Goal: Transaction & Acquisition: Purchase product/service

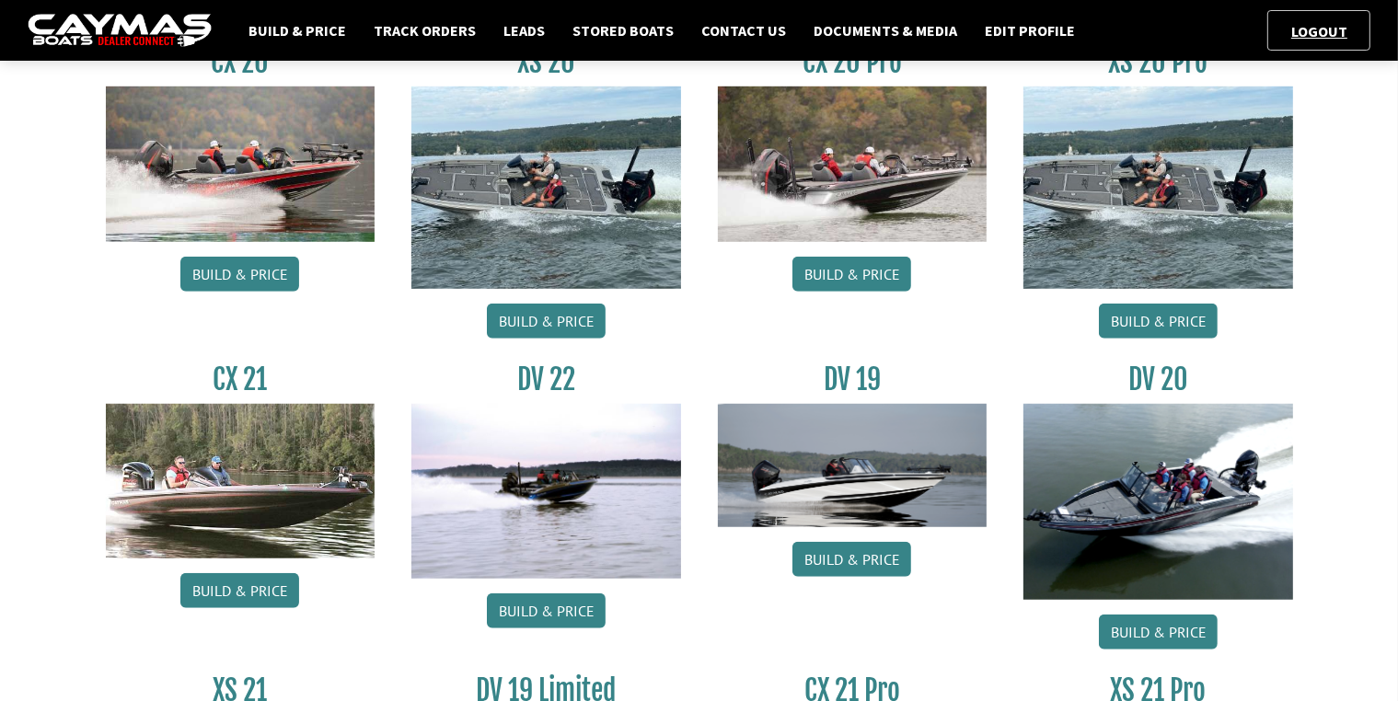
scroll to position [1472, 0]
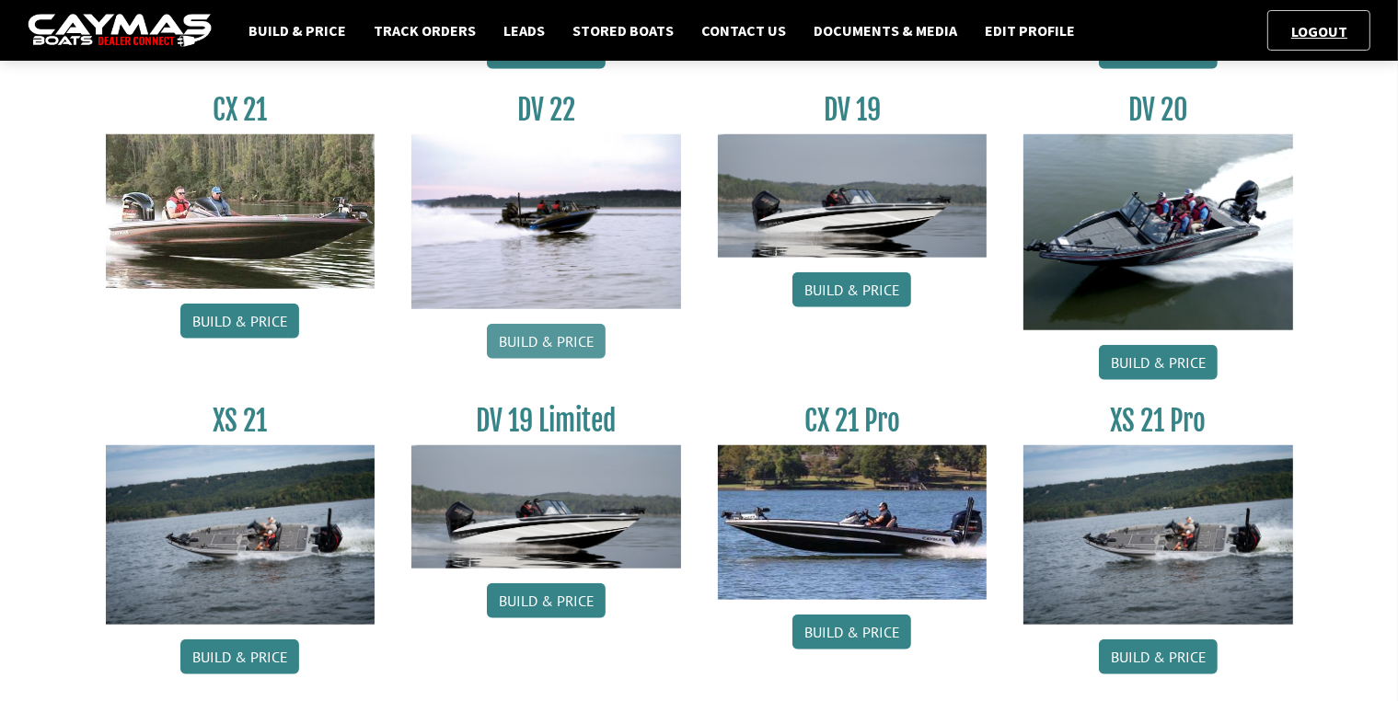
click at [543, 340] on link "Build & Price" at bounding box center [546, 341] width 119 height 35
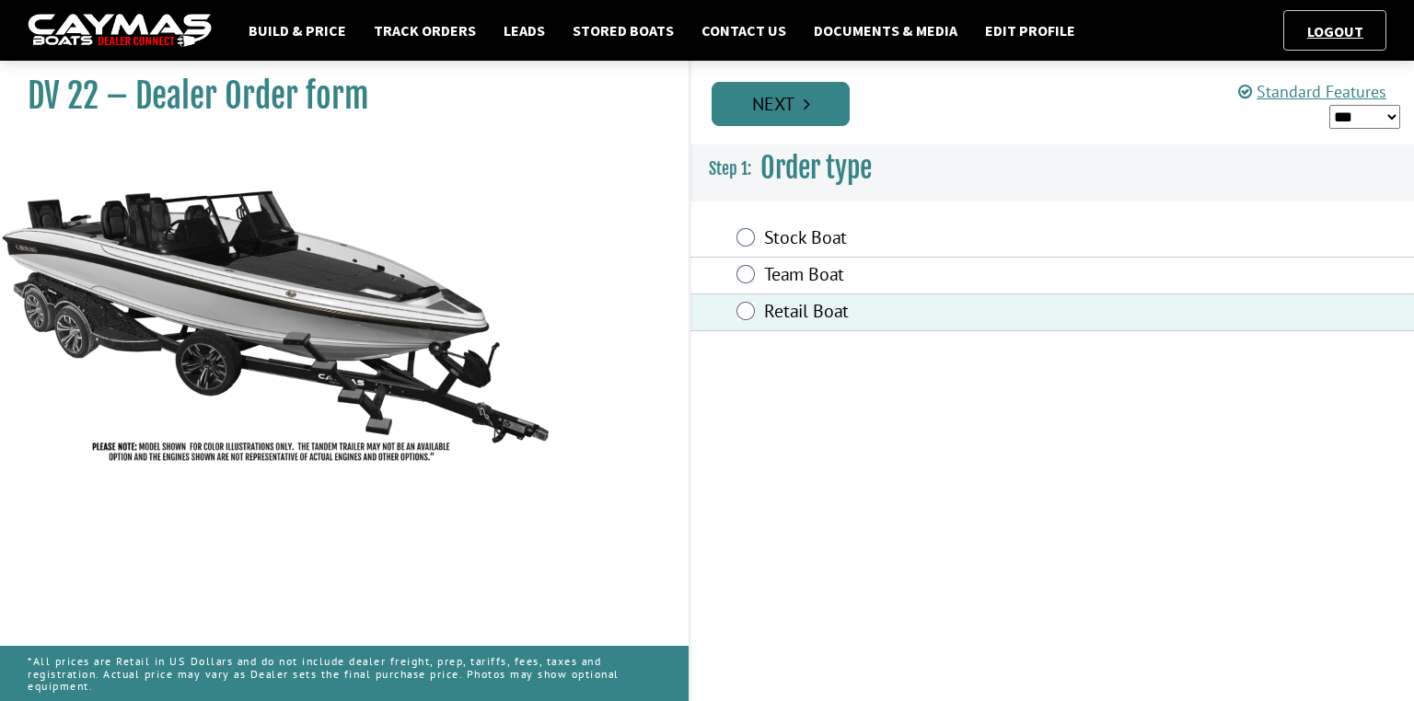
click at [781, 115] on link "Next" at bounding box center [780, 104] width 138 height 44
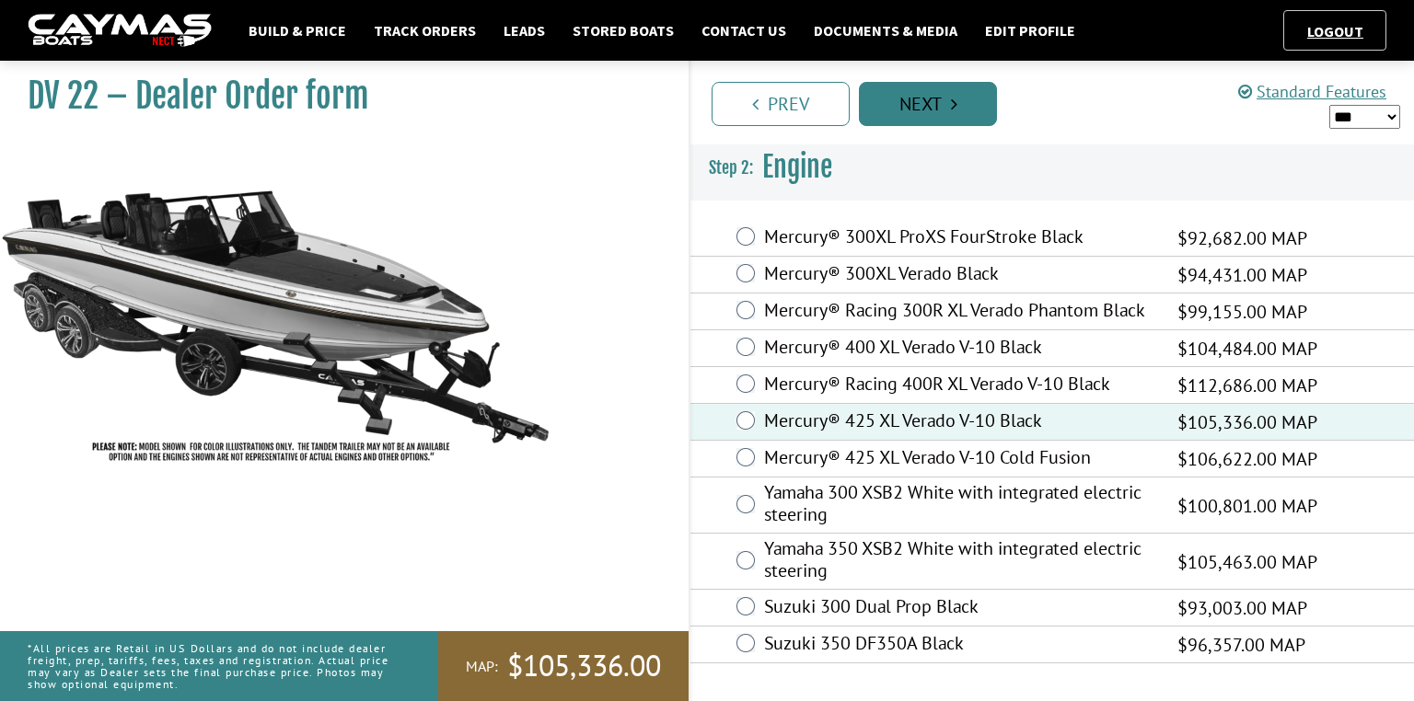
click at [942, 98] on link "Next" at bounding box center [928, 104] width 138 height 44
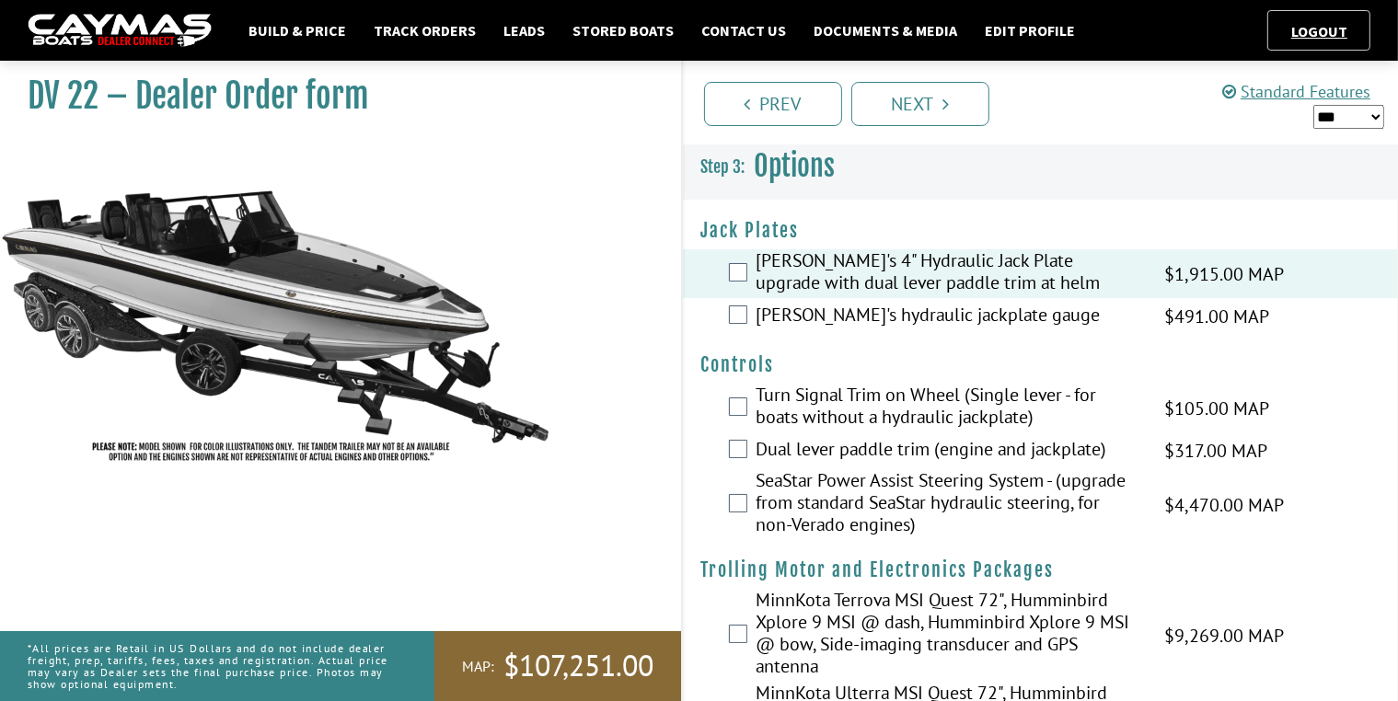
click at [736, 300] on div "[PERSON_NAME]'s hydraulic jackplate gauge $491.00 MAP $580.00 MSRP $418.00 $491…" at bounding box center [1041, 316] width 716 height 37
click at [744, 324] on div "[PERSON_NAME]'s hydraulic jackplate gauge $491.00 MAP $580.00 MSRP $418.00 $491…" at bounding box center [1041, 316] width 716 height 37
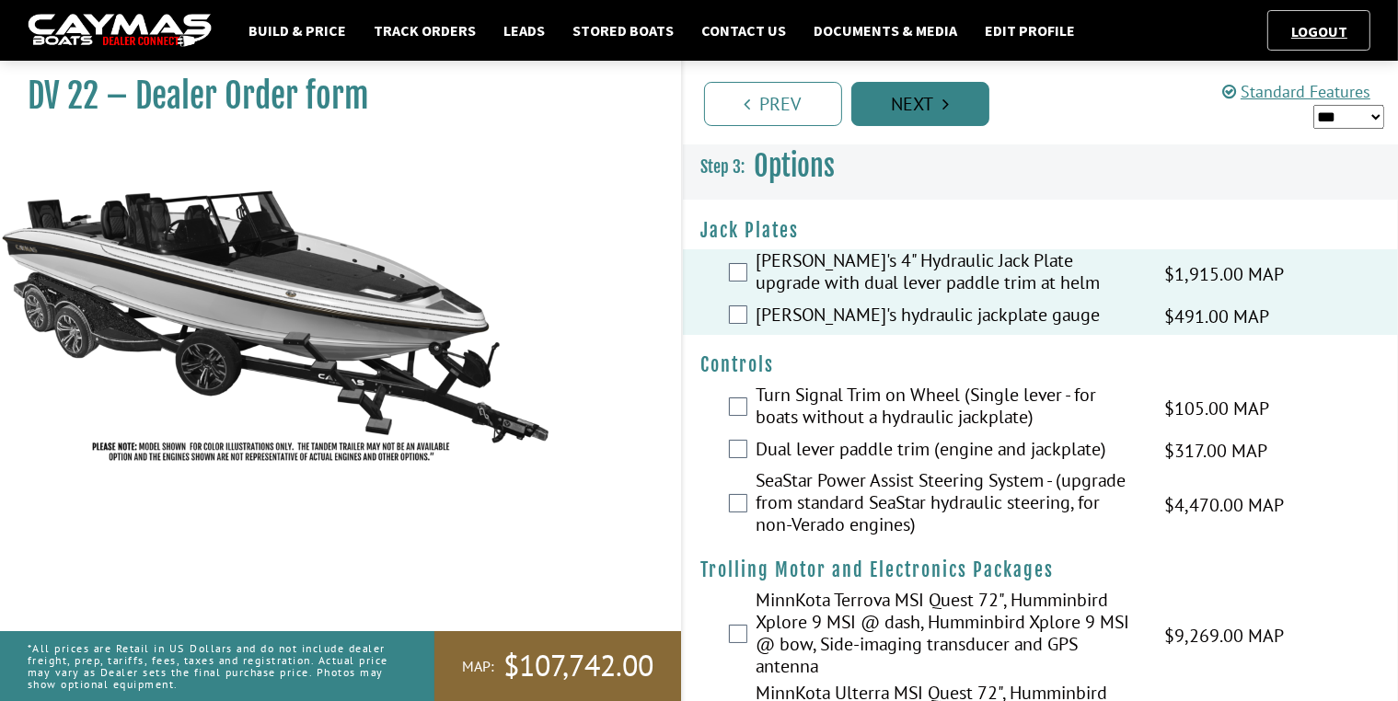
click at [939, 111] on link "Next" at bounding box center [920, 104] width 138 height 44
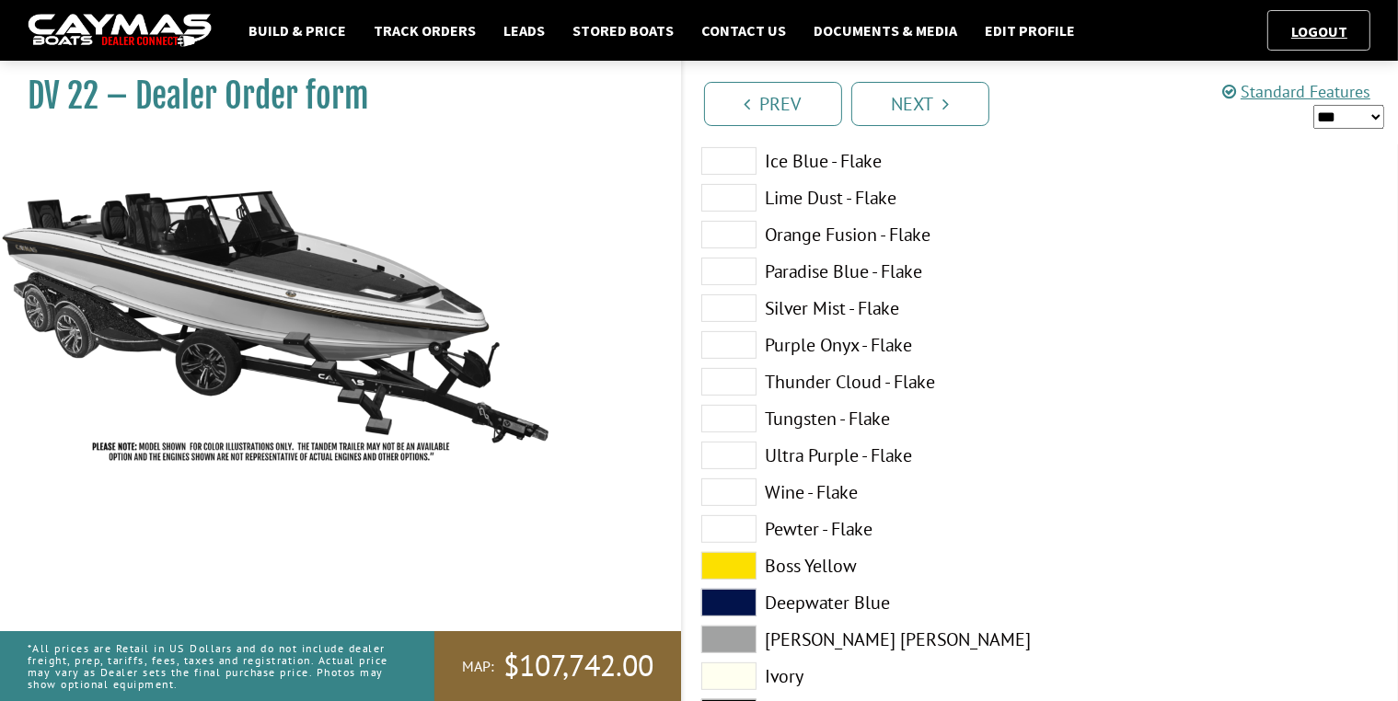
scroll to position [552, 0]
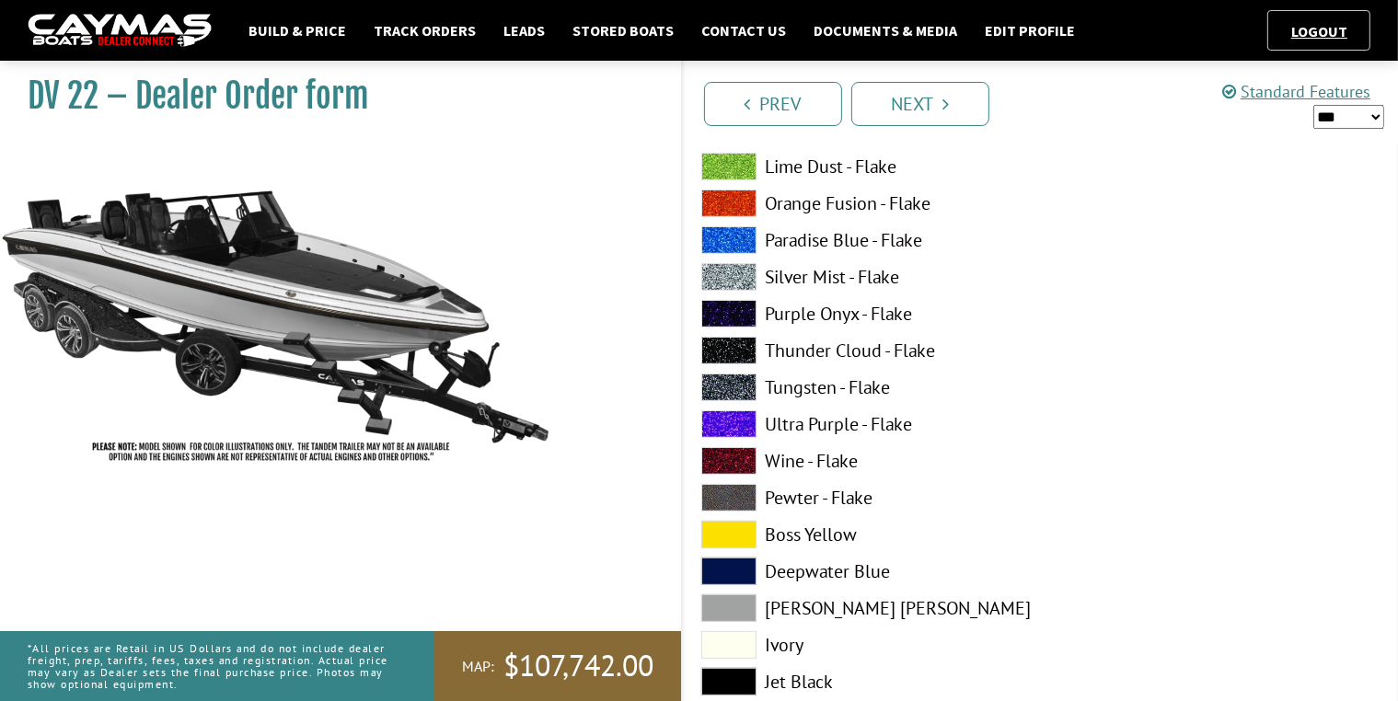
click at [728, 539] on span at bounding box center [728, 535] width 55 height 28
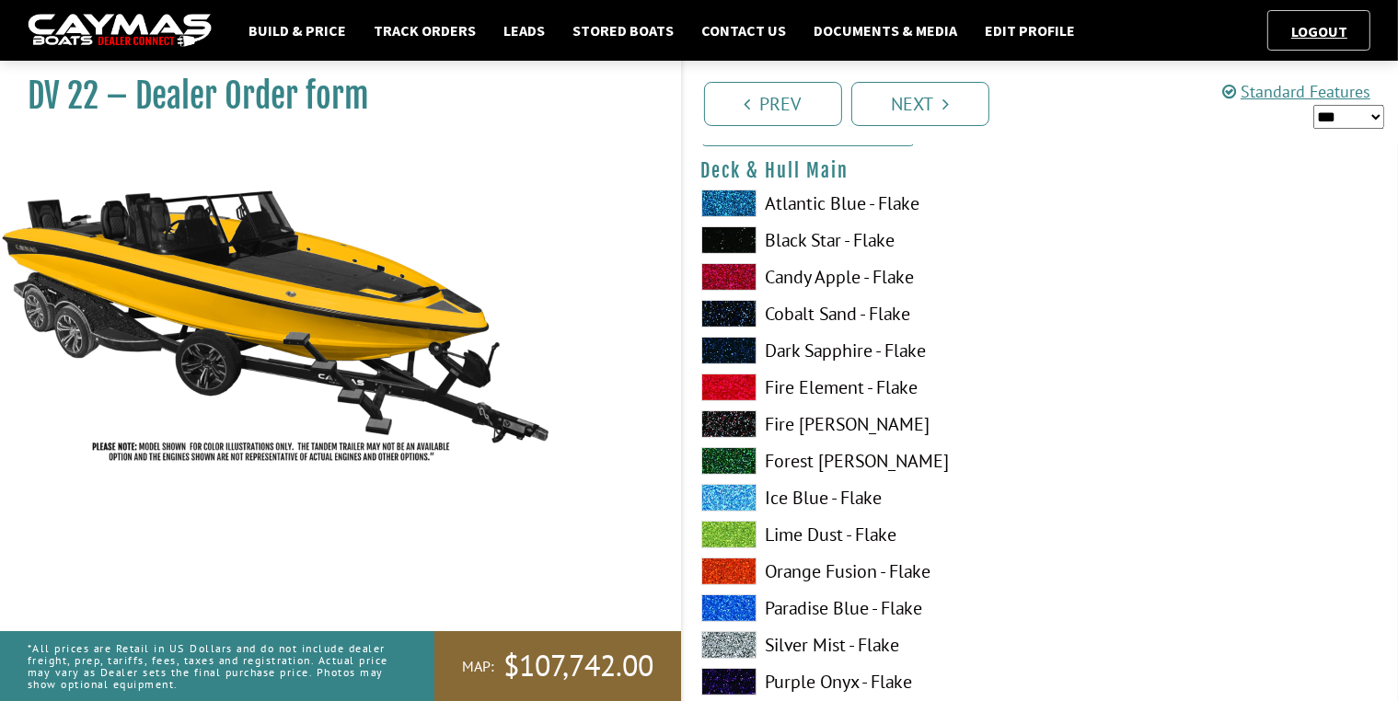
scroll to position [0, 0]
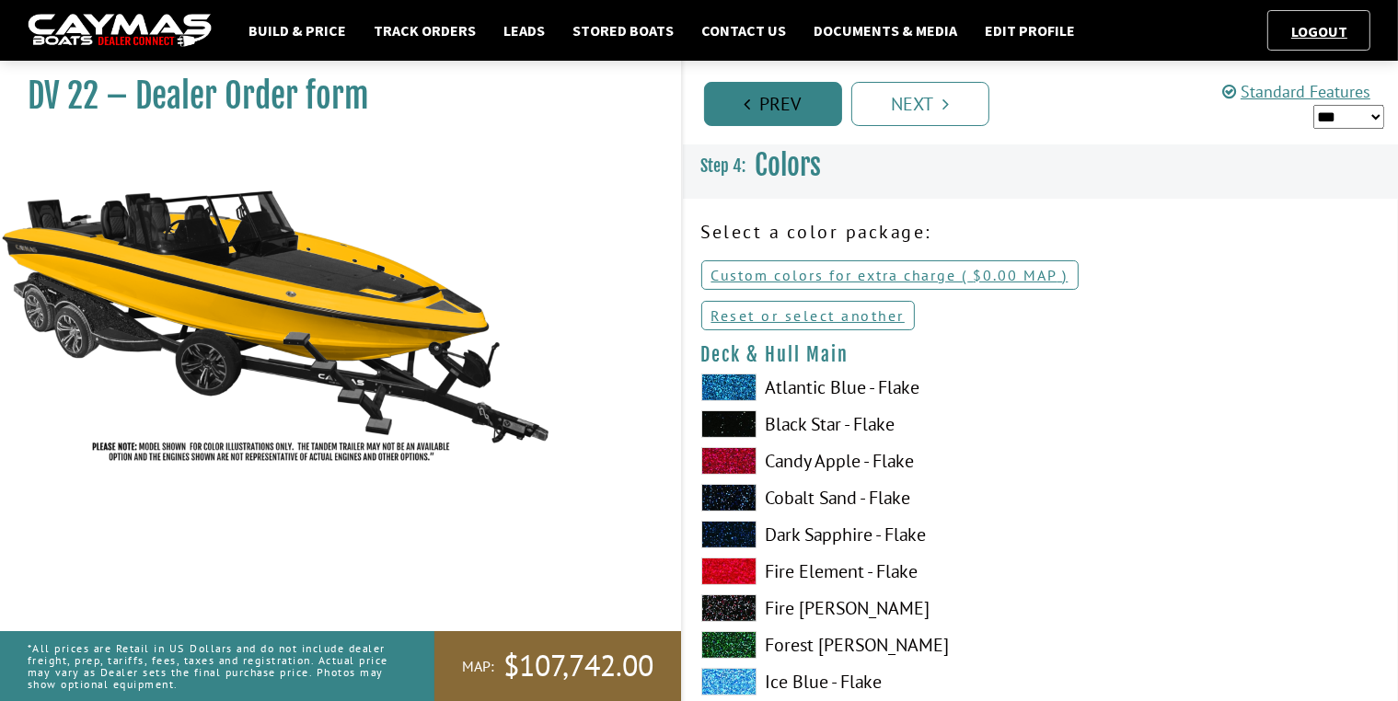
click at [795, 108] on link "Prev" at bounding box center [773, 104] width 138 height 44
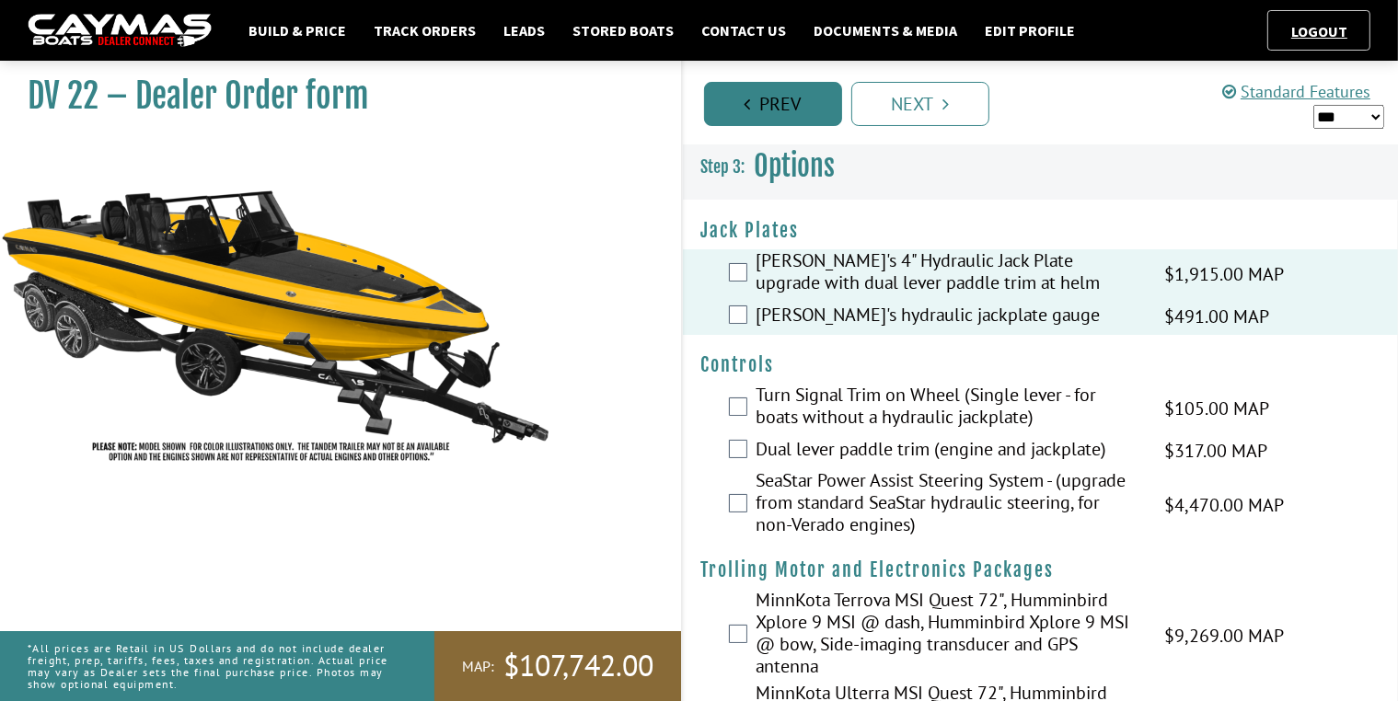
click at [802, 107] on link "Prev" at bounding box center [773, 104] width 138 height 44
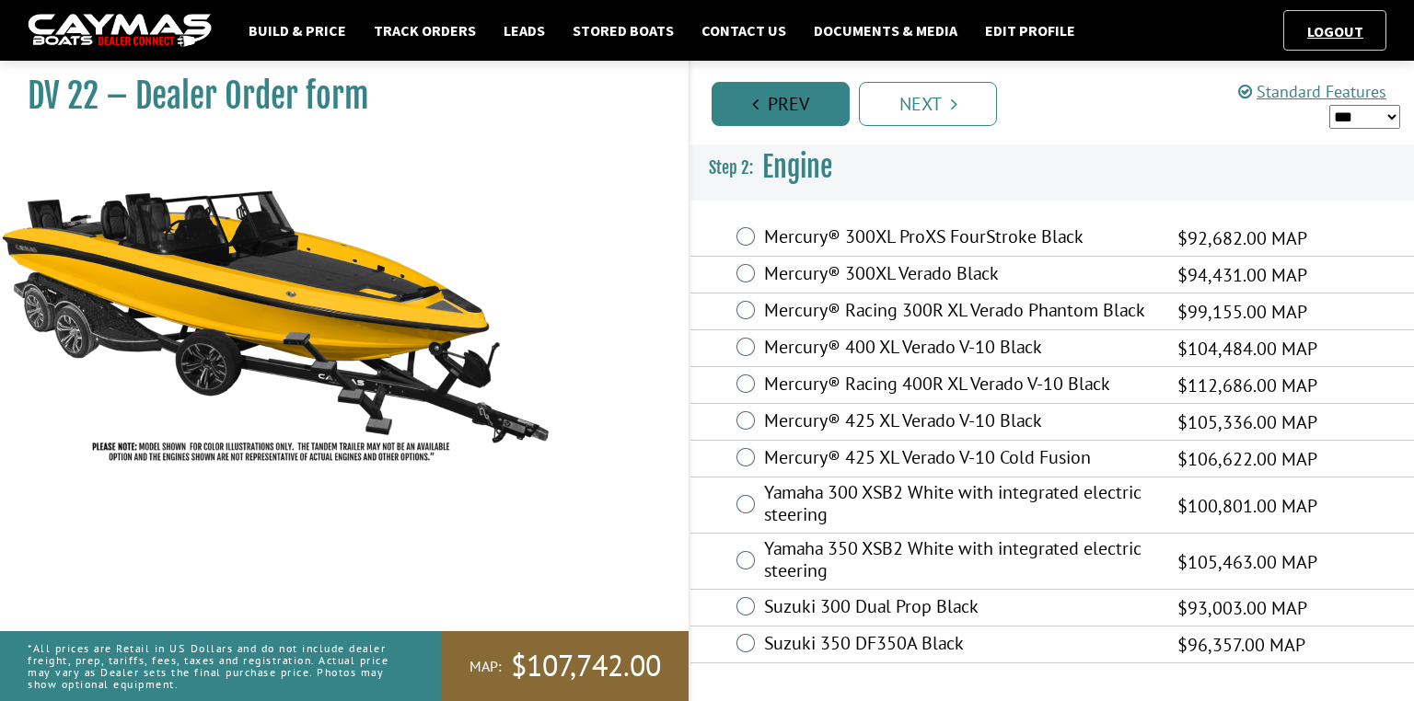
click at [802, 107] on link "Prev" at bounding box center [780, 104] width 138 height 44
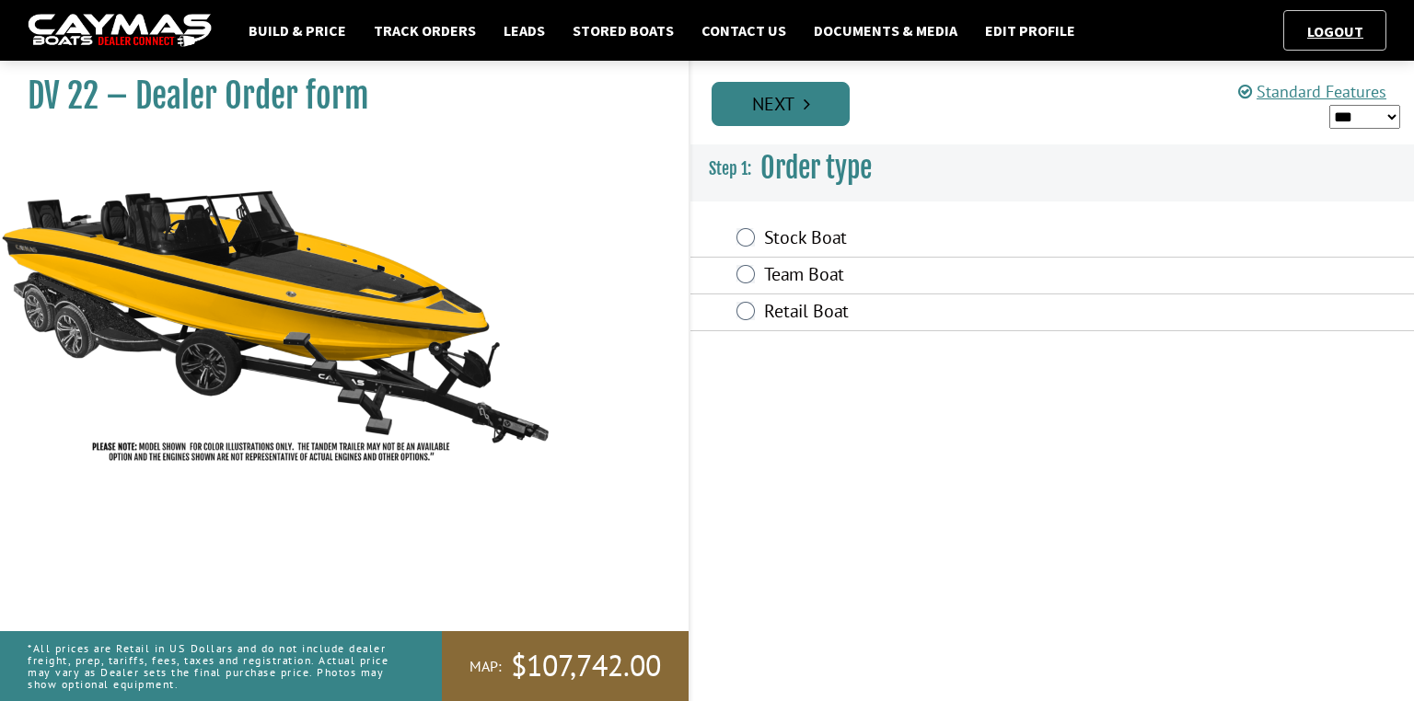
click at [847, 99] on link "Next" at bounding box center [780, 104] width 138 height 44
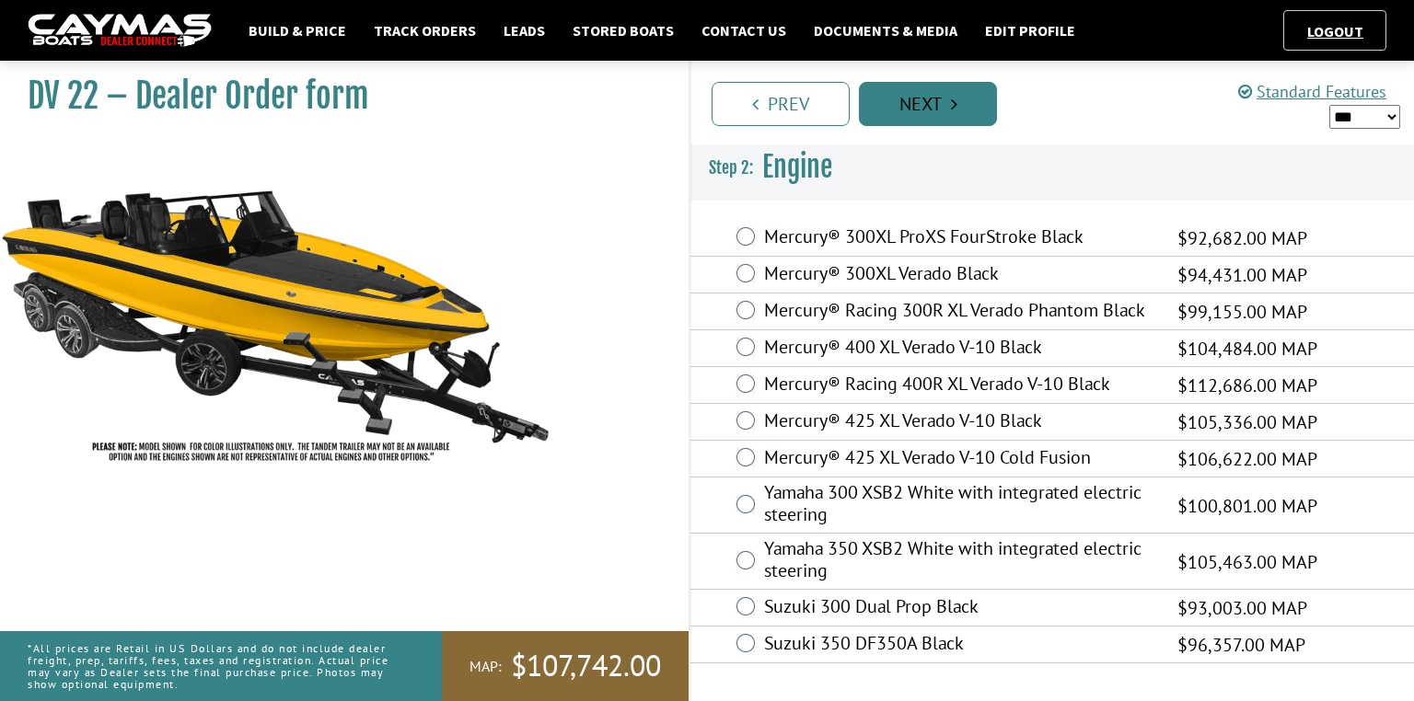
click at [929, 100] on link "Next" at bounding box center [928, 104] width 138 height 44
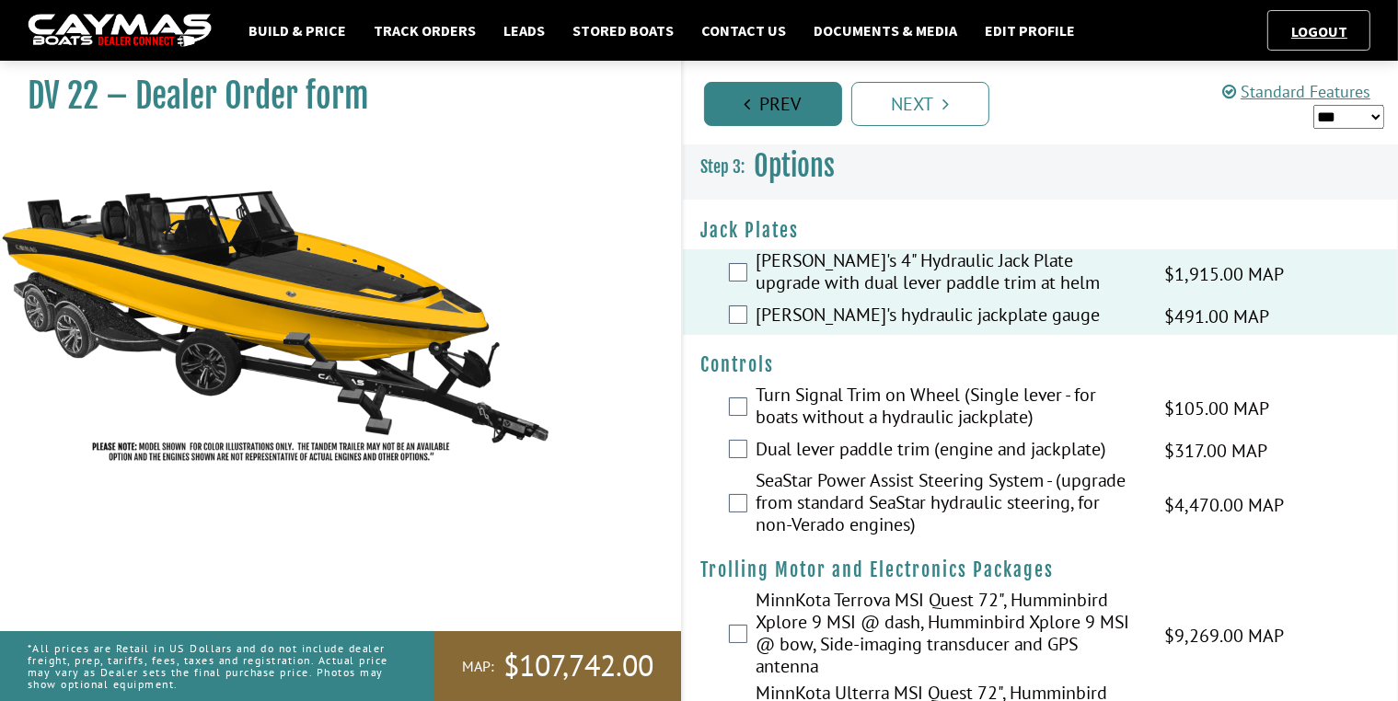
click at [789, 102] on link "Prev" at bounding box center [773, 104] width 138 height 44
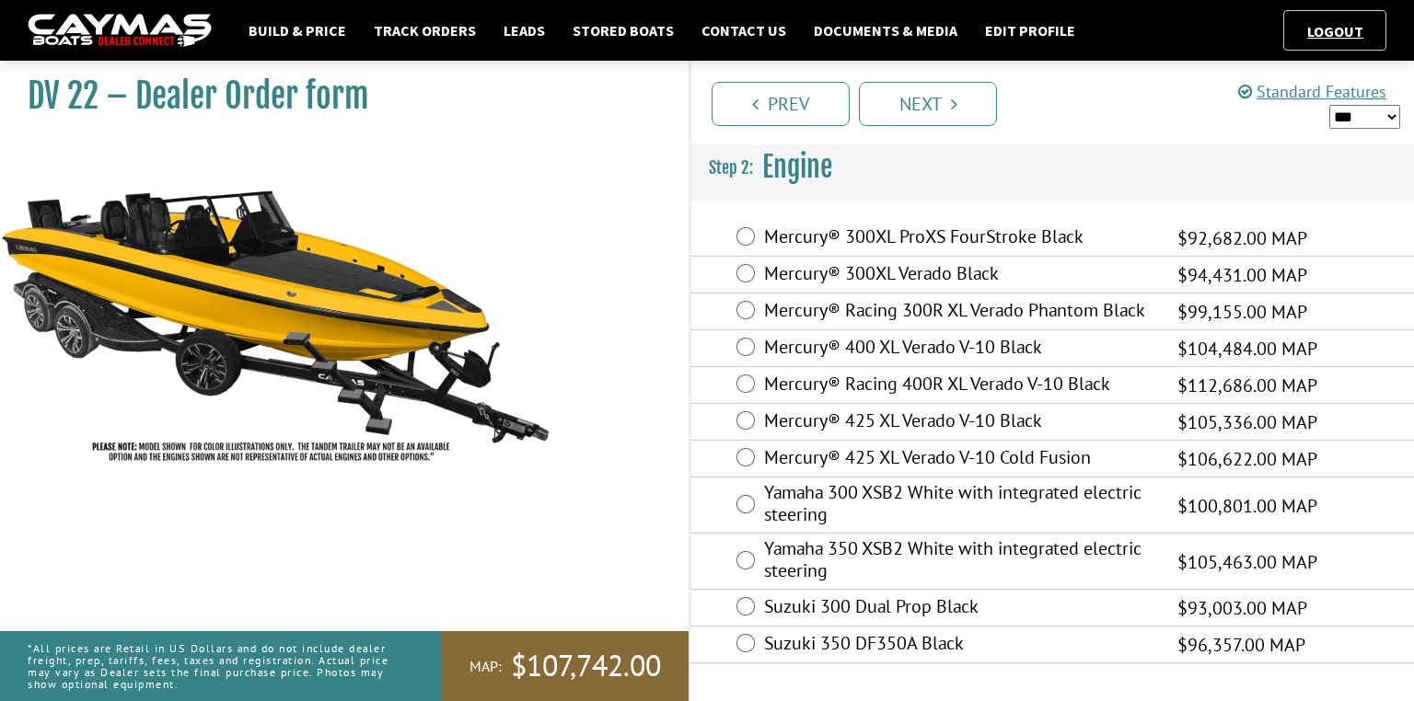
click at [1041, 101] on ul "Prev Next" at bounding box center [1060, 102] width 707 height 47
drag, startPoint x: 1010, startPoint y: 101, endPoint x: 990, endPoint y: 104, distance: 20.4
click at [1009, 101] on ul "Prev Next" at bounding box center [1060, 102] width 707 height 47
click at [921, 106] on link "Next" at bounding box center [928, 104] width 138 height 44
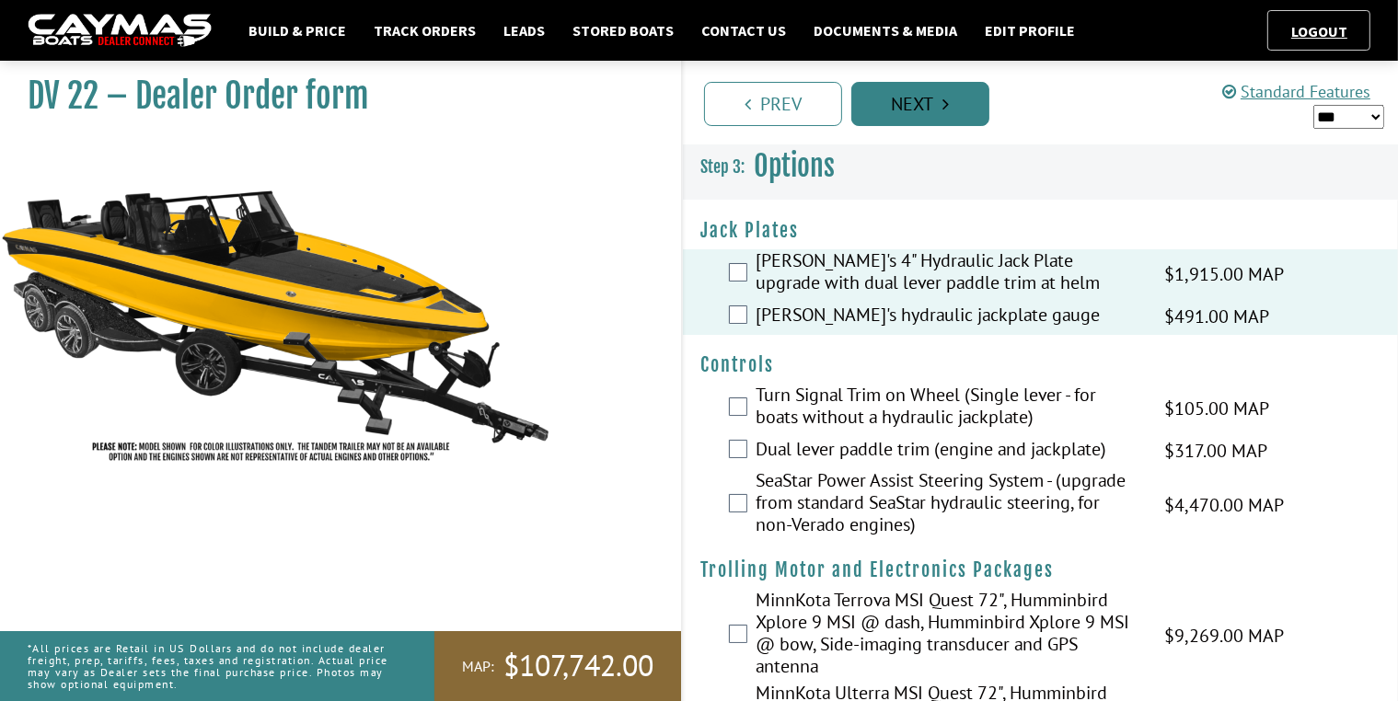
click at [921, 106] on link "Next" at bounding box center [920, 104] width 138 height 44
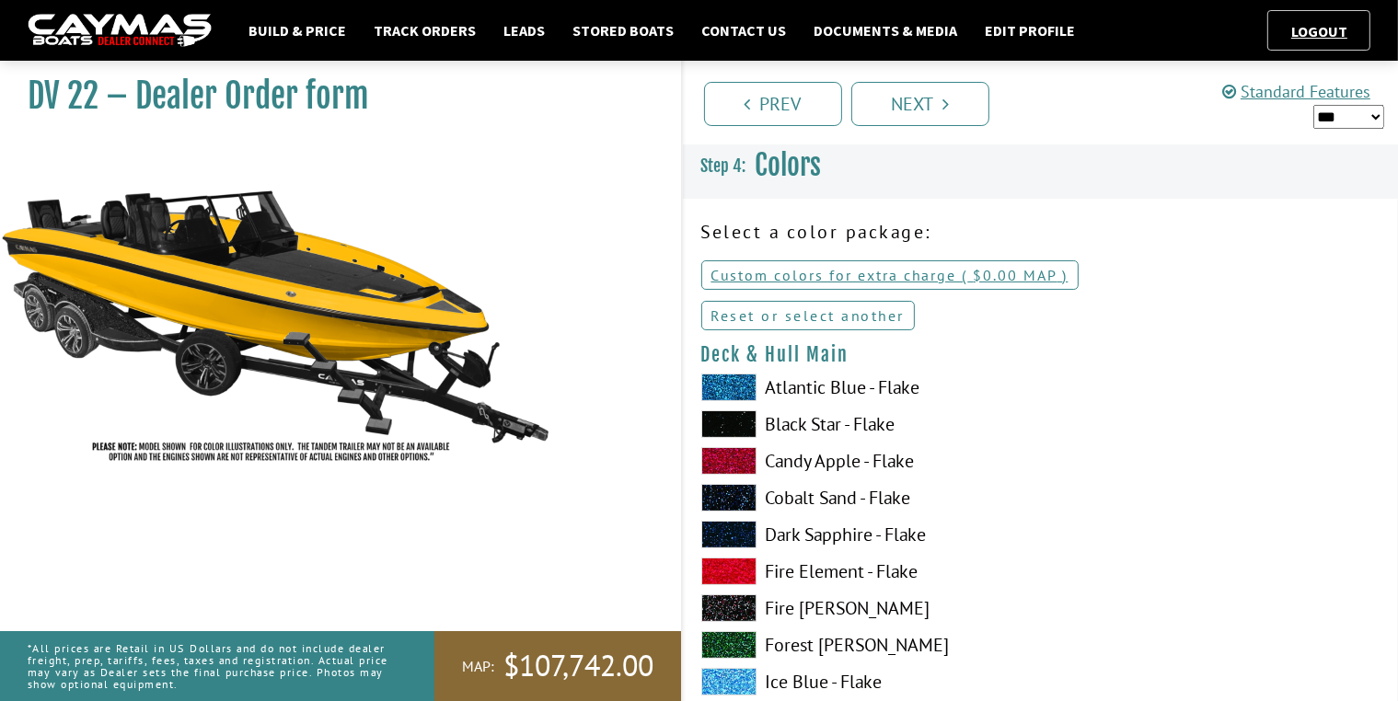
click at [831, 322] on link "Reset or select another" at bounding box center [808, 315] width 214 height 29
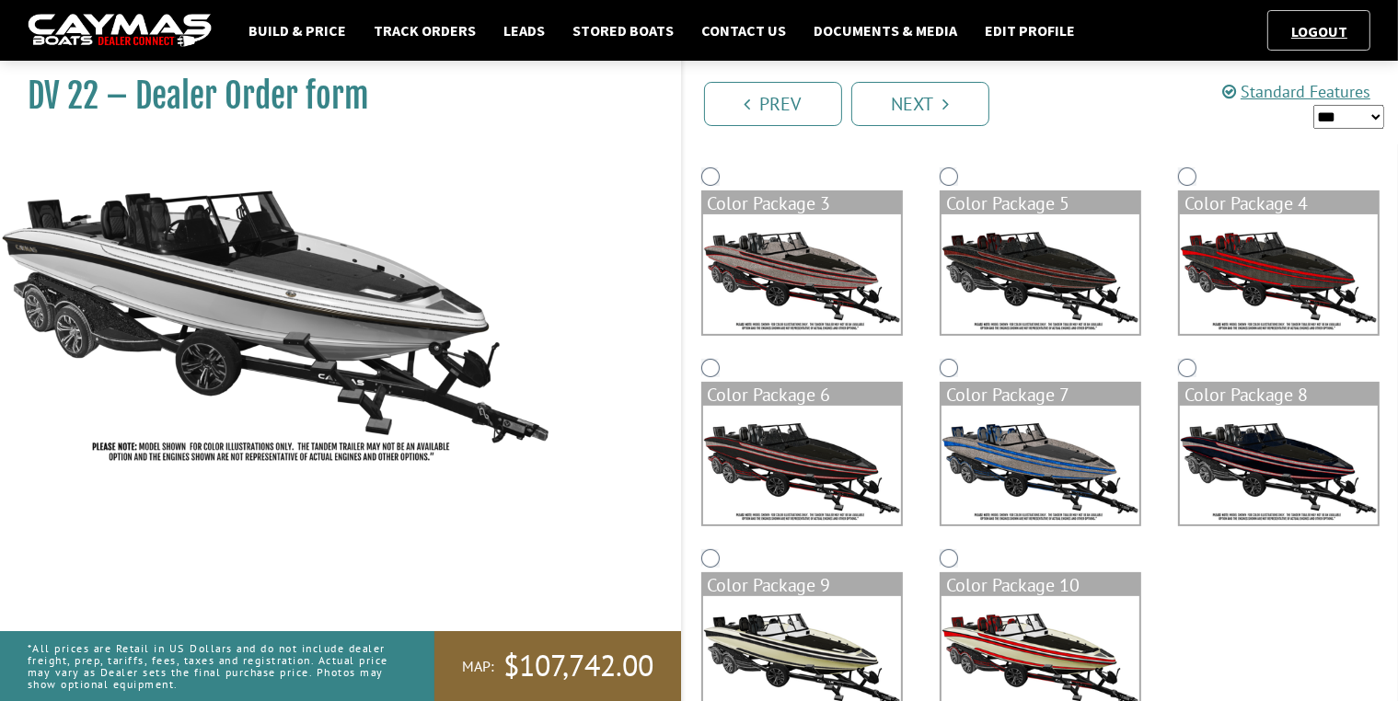
scroll to position [381, 0]
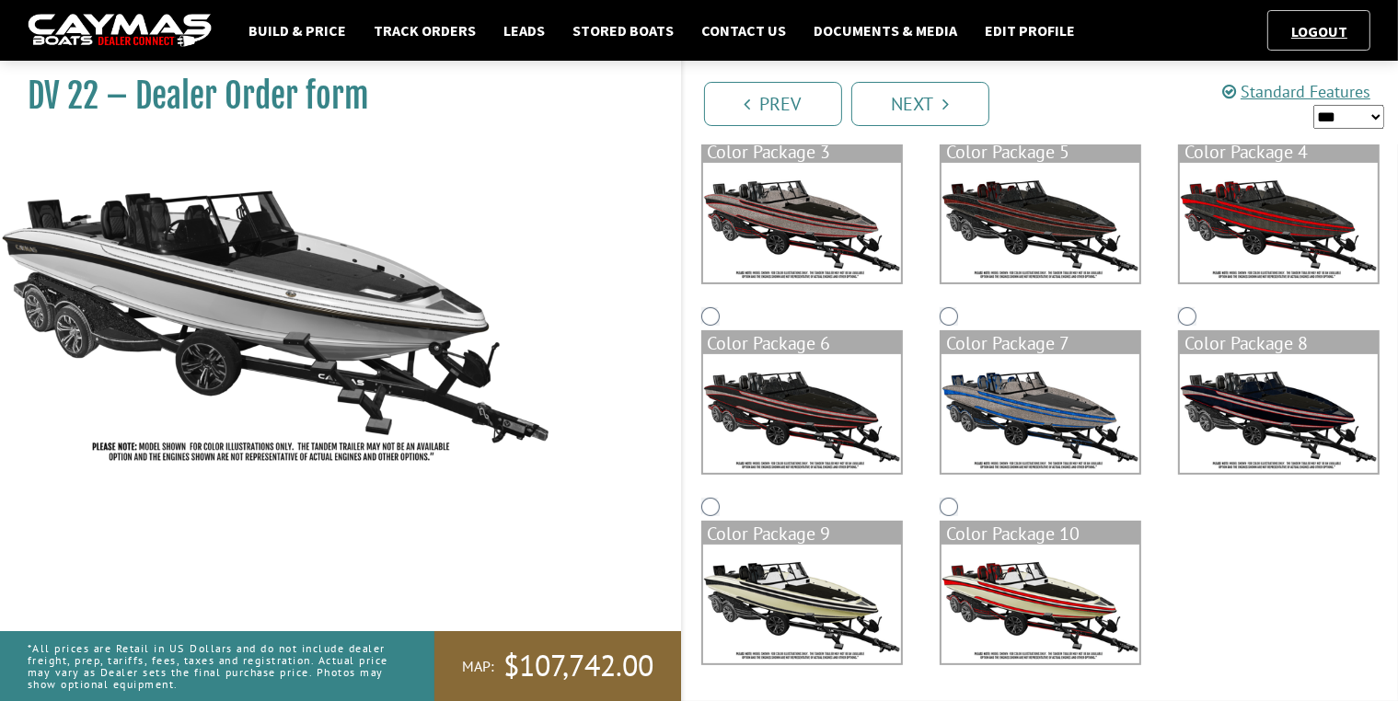
click at [975, 524] on div "Color Package 10" at bounding box center [1040, 534] width 198 height 22
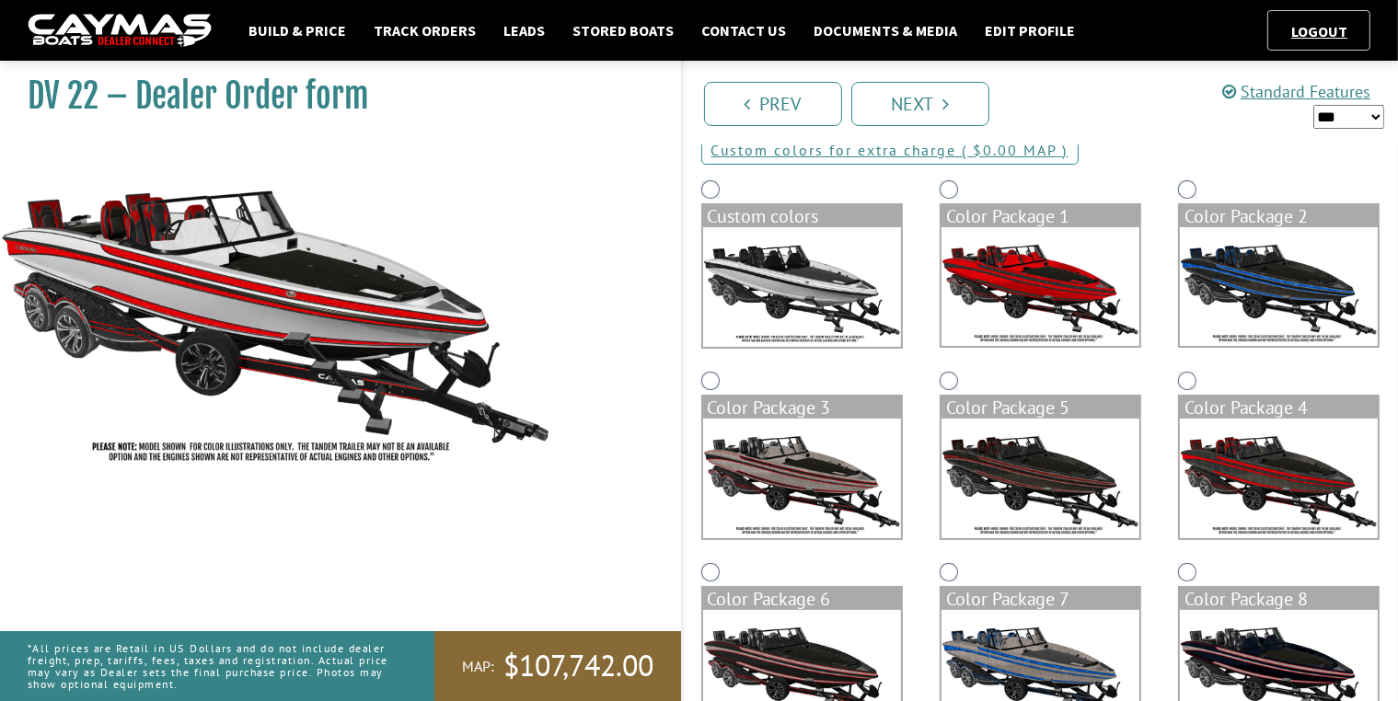
scroll to position [13, 0]
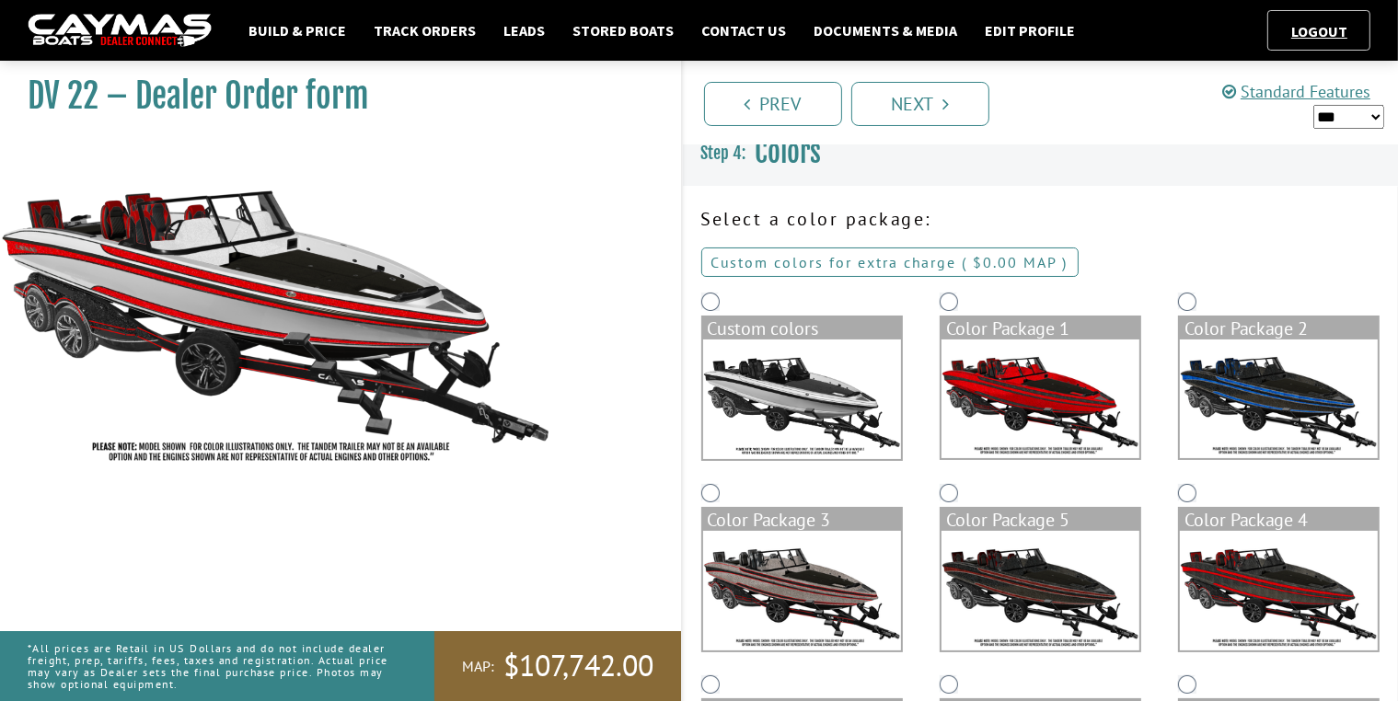
click at [832, 263] on link "Custom colors for extra charge ( $0.00 $0.00 MSRP $0.00 MAP $0.00 )" at bounding box center [889, 262] width 377 height 29
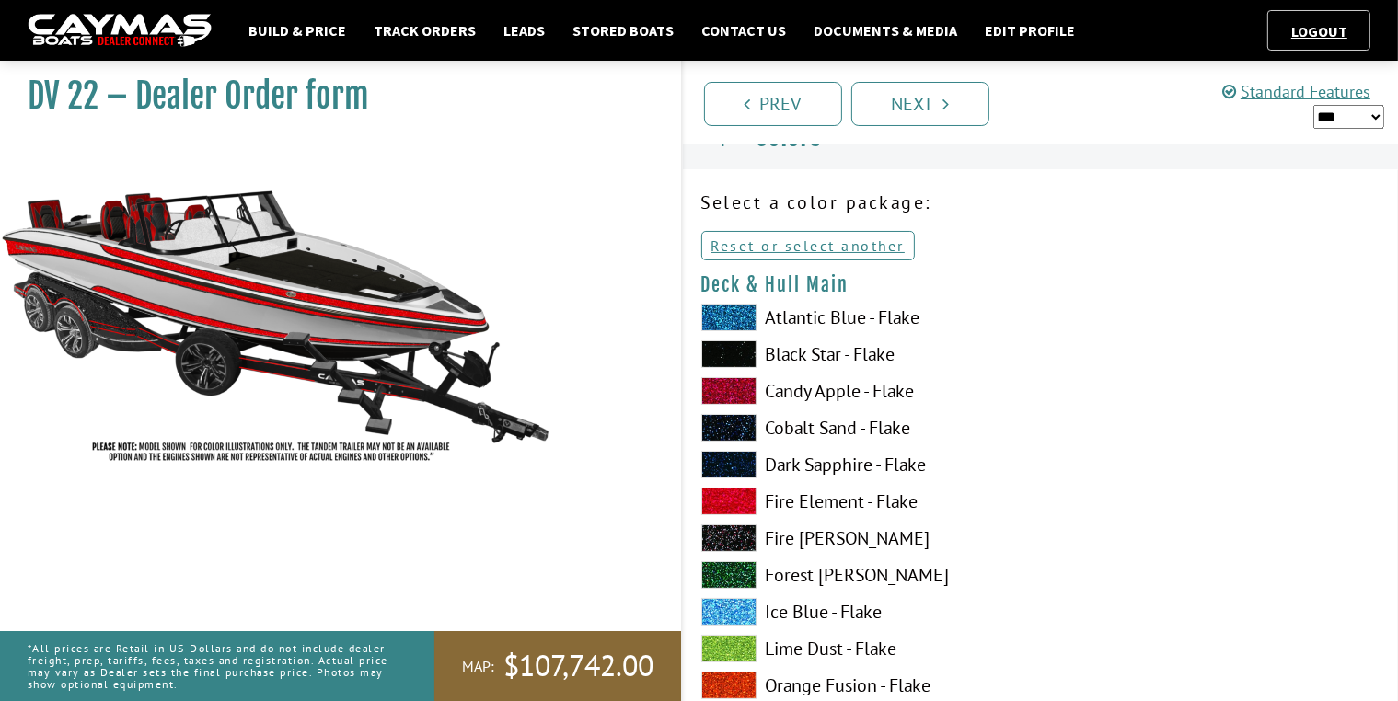
scroll to position [289, 0]
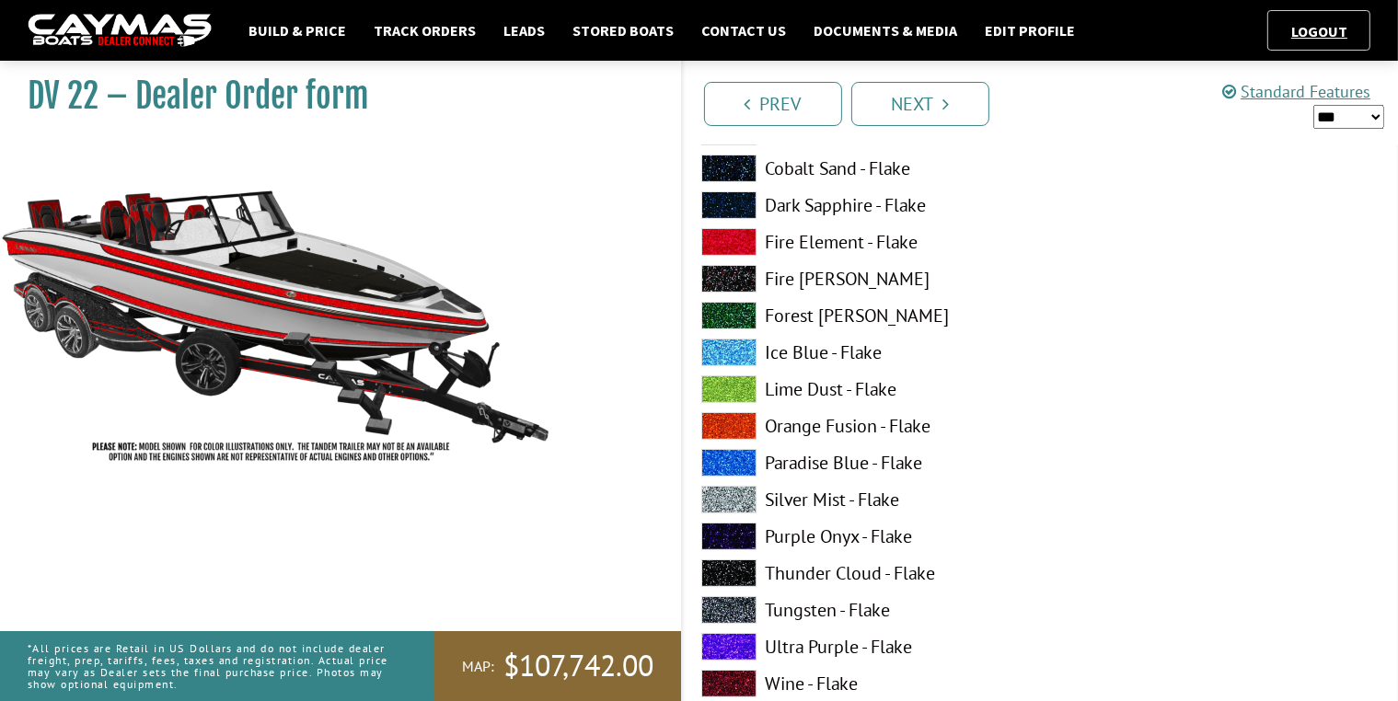
click at [732, 194] on span at bounding box center [728, 205] width 55 height 28
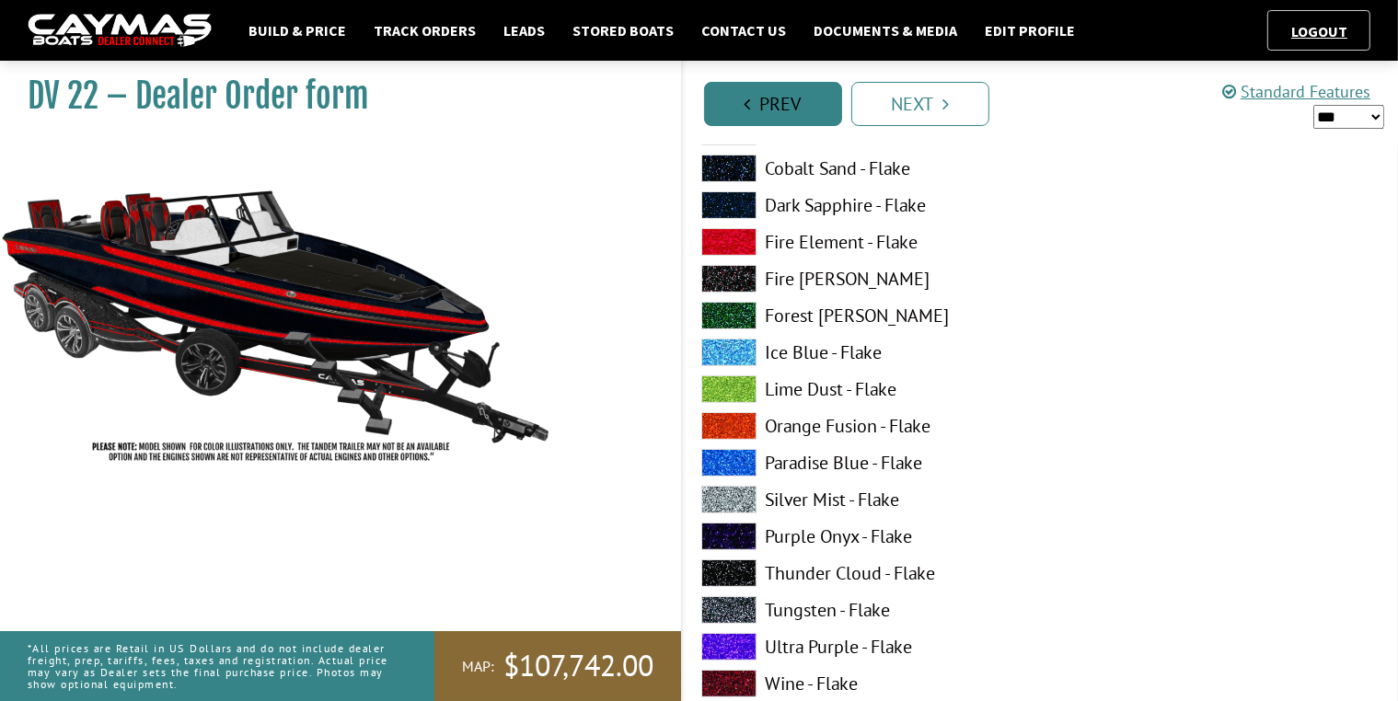
click at [766, 90] on link "Prev" at bounding box center [773, 104] width 138 height 44
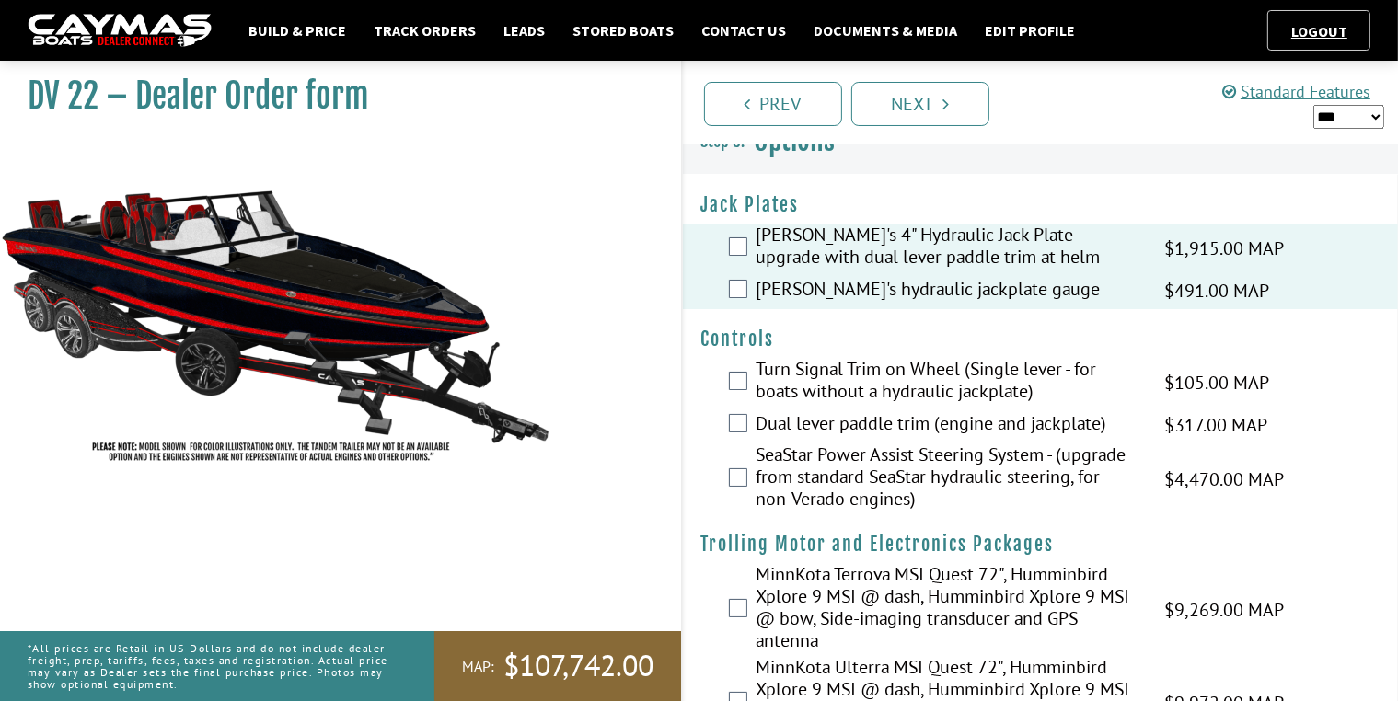
scroll to position [0, 0]
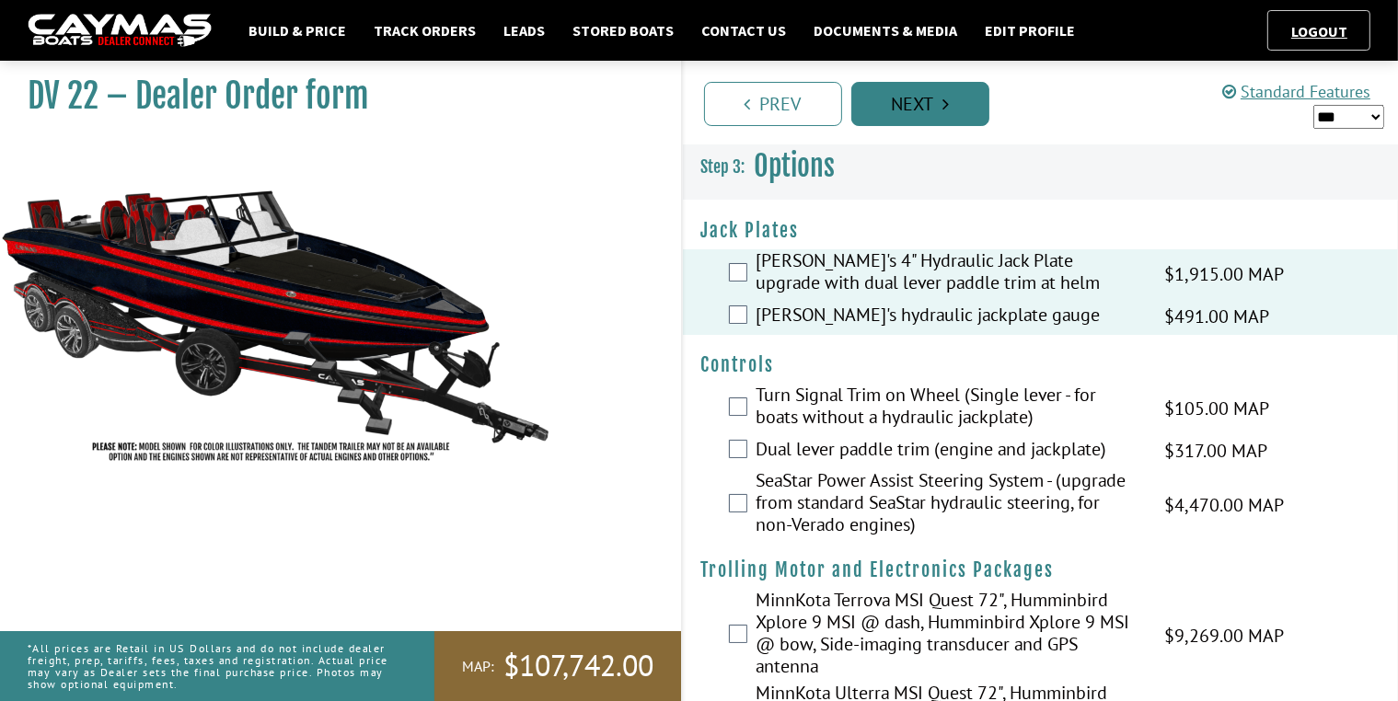
click at [896, 100] on link "Next" at bounding box center [920, 104] width 138 height 44
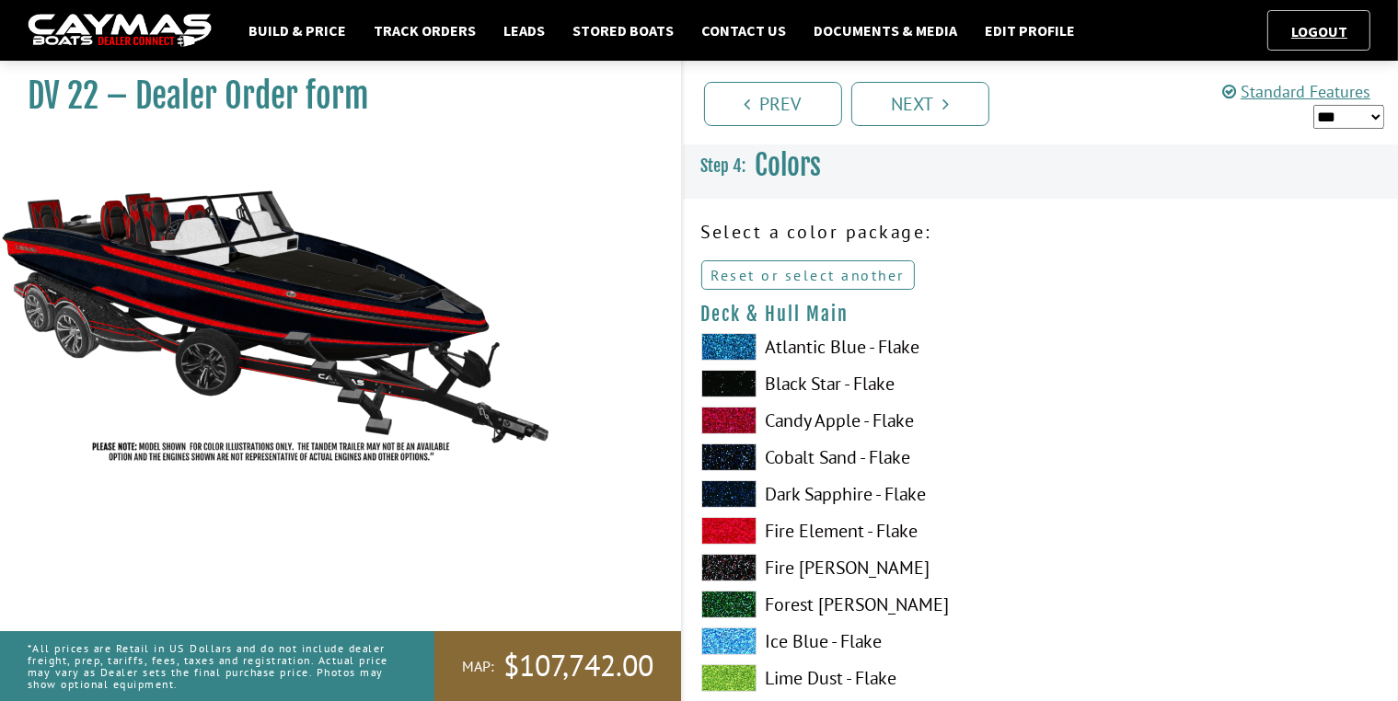
click at [794, 275] on link "Reset or select another" at bounding box center [808, 274] width 214 height 29
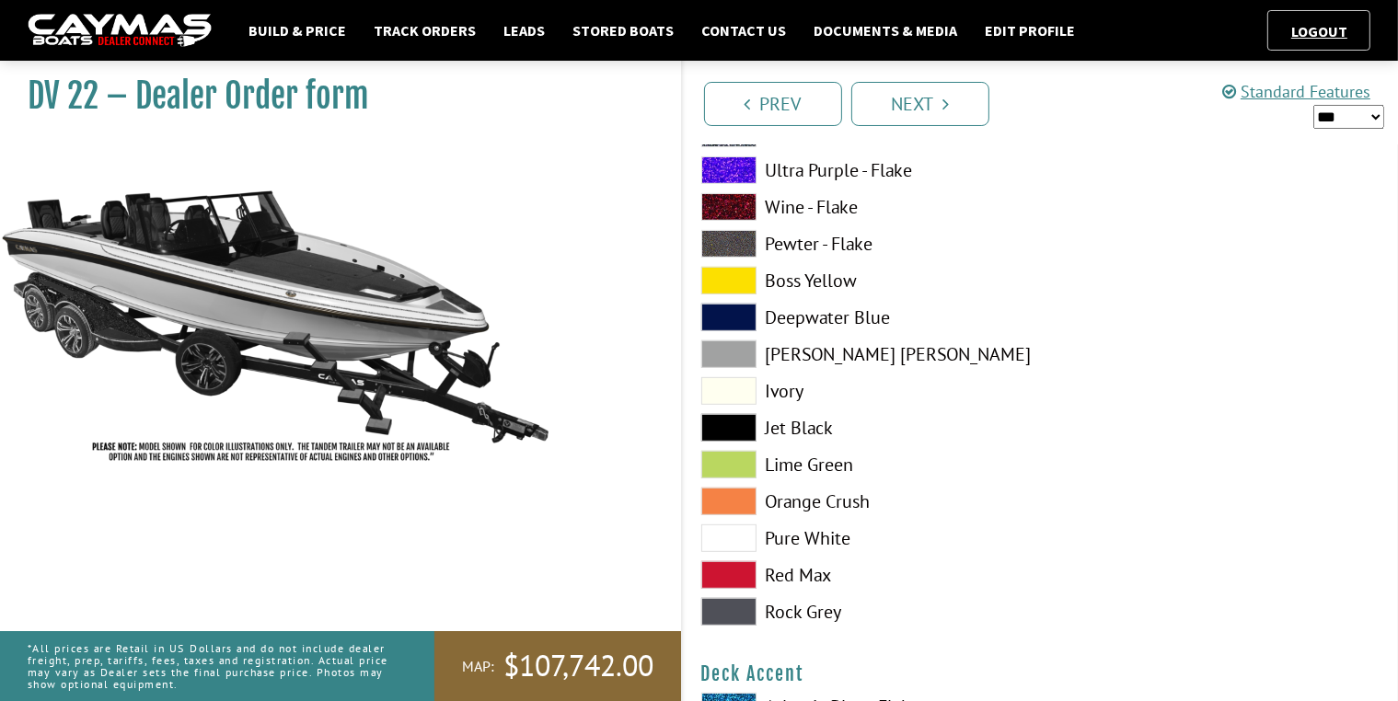
scroll to position [828, 0]
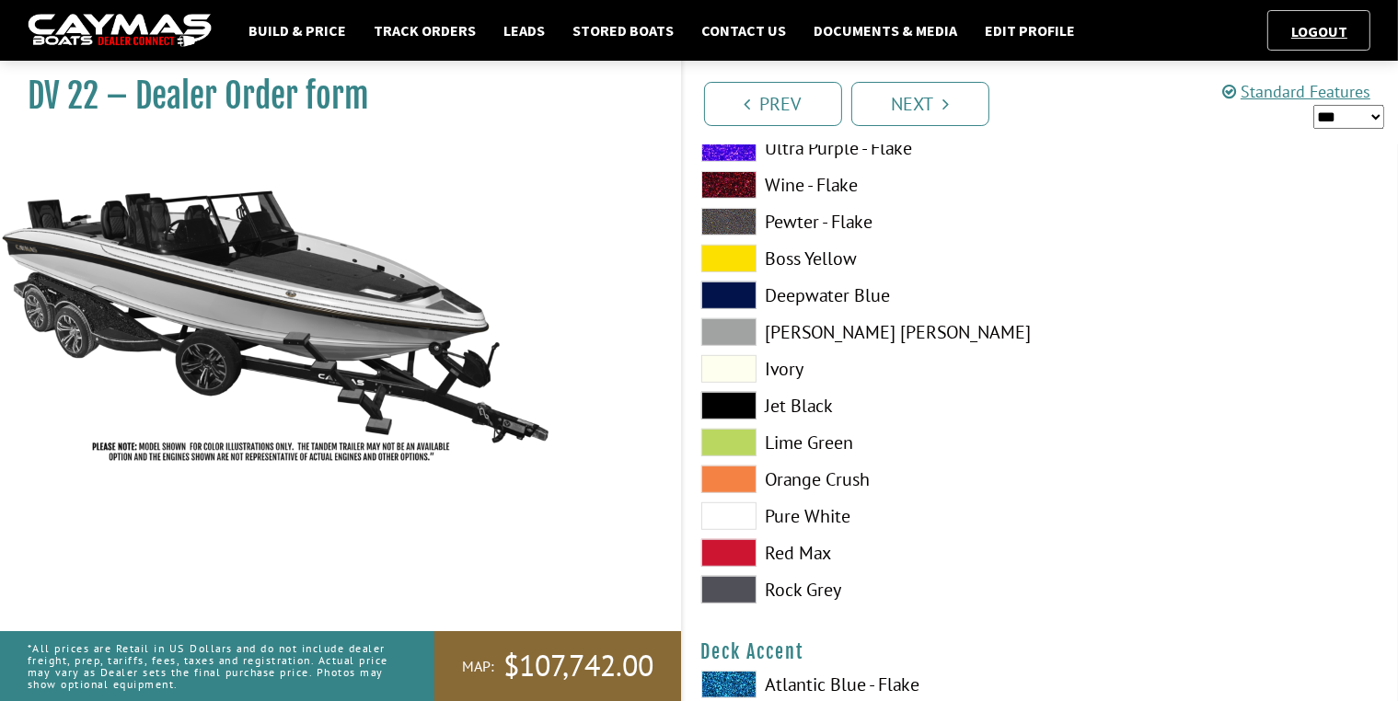
click at [736, 357] on span at bounding box center [728, 369] width 55 height 28
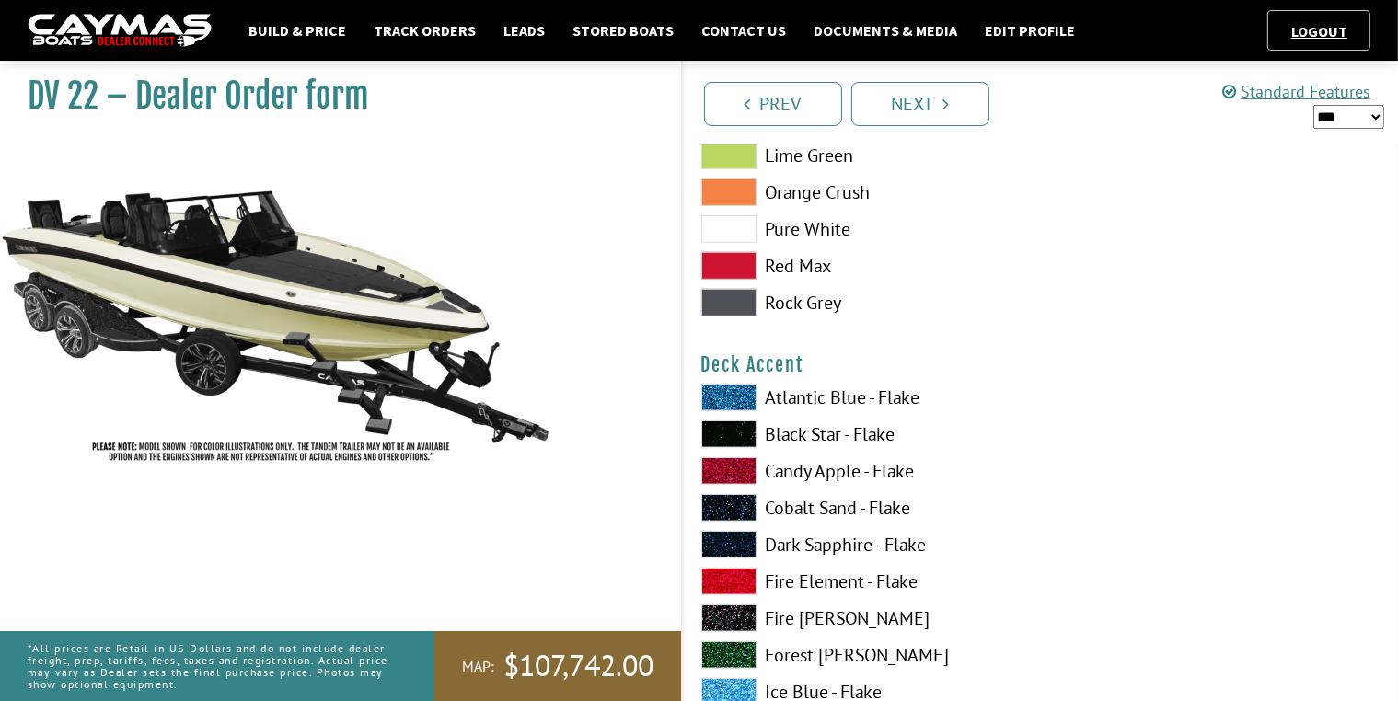
scroll to position [1288, 0]
